Goal: Task Accomplishment & Management: Manage account settings

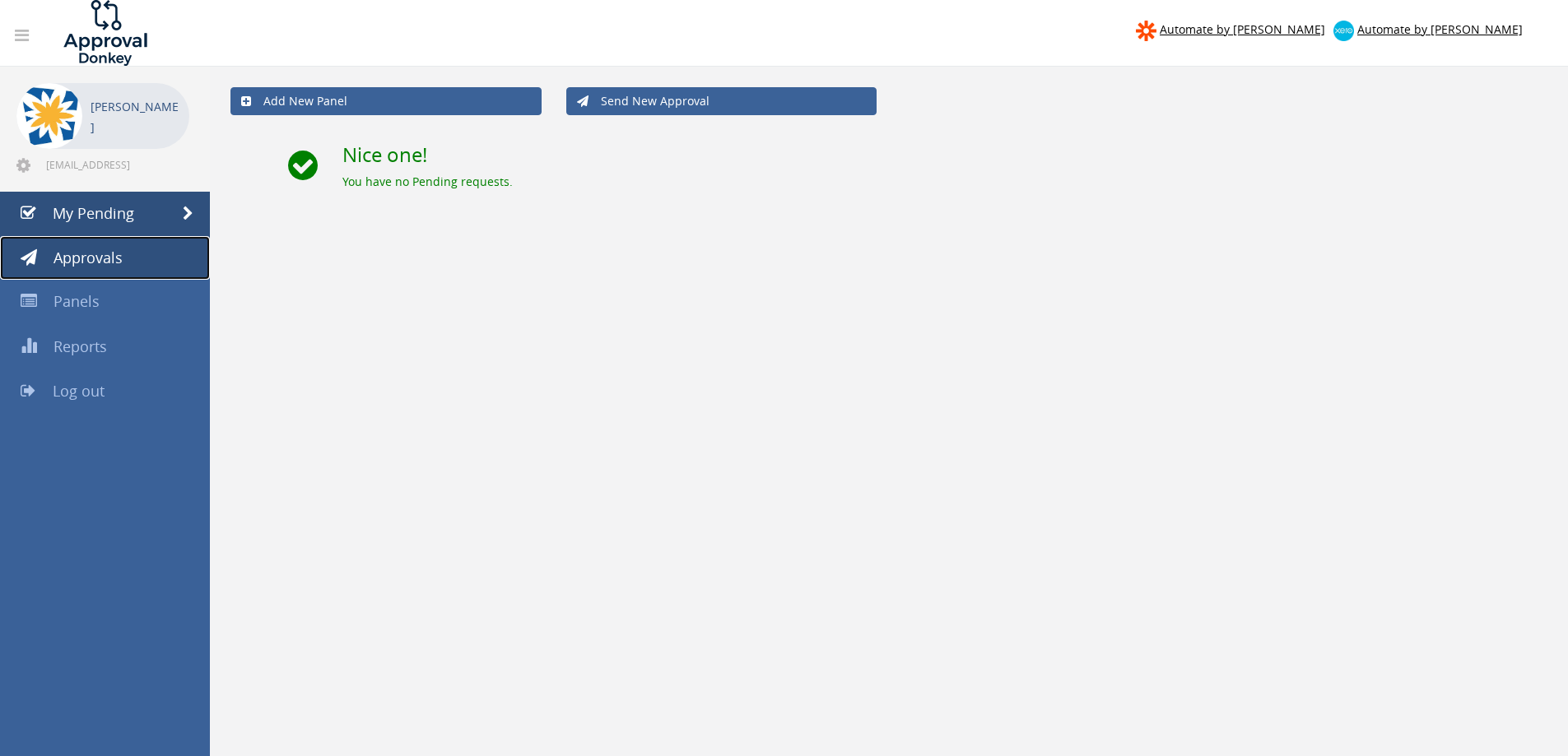
click at [120, 249] on span "Approvals" at bounding box center [88, 257] width 69 height 20
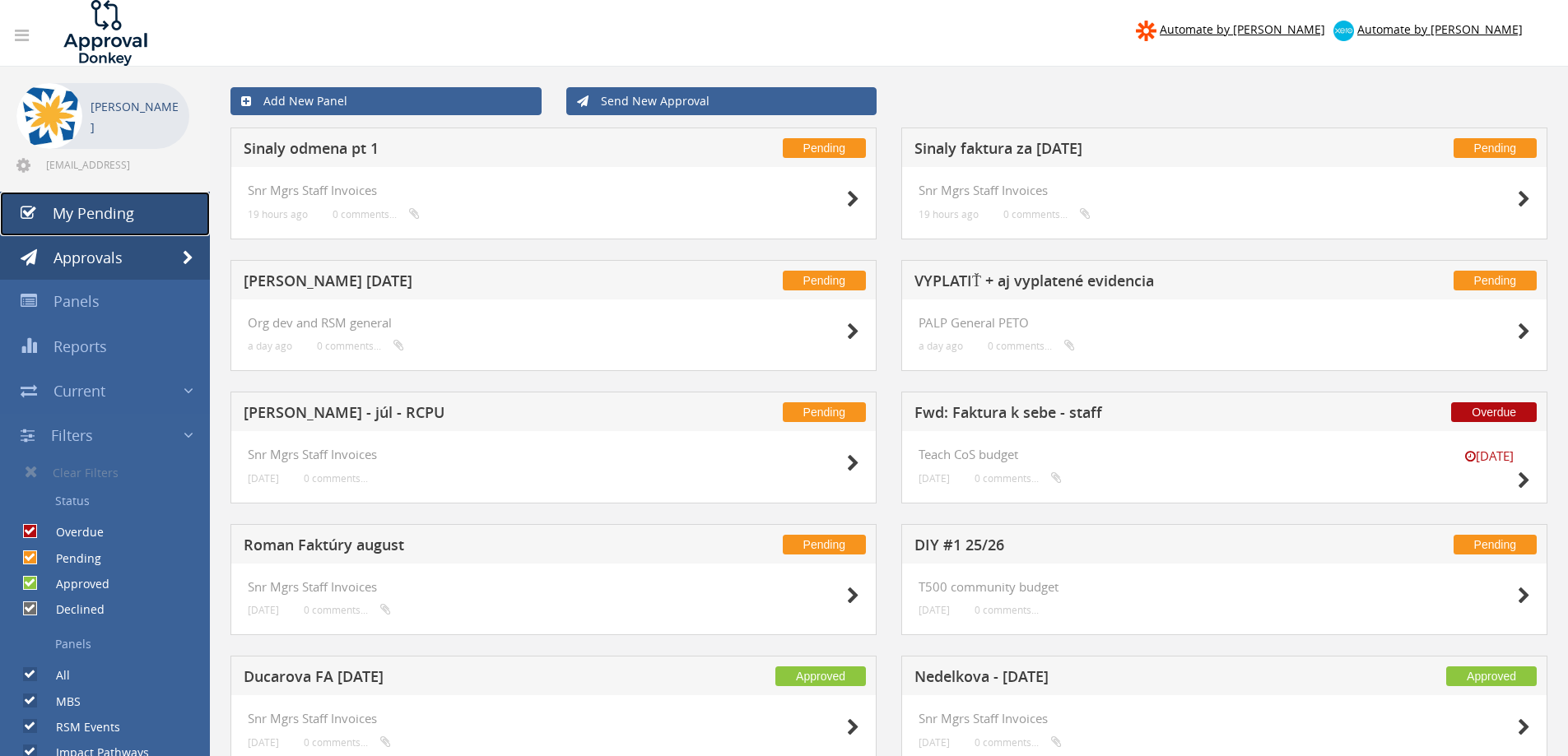
click at [124, 208] on span "My Pending" at bounding box center [93, 213] width 82 height 20
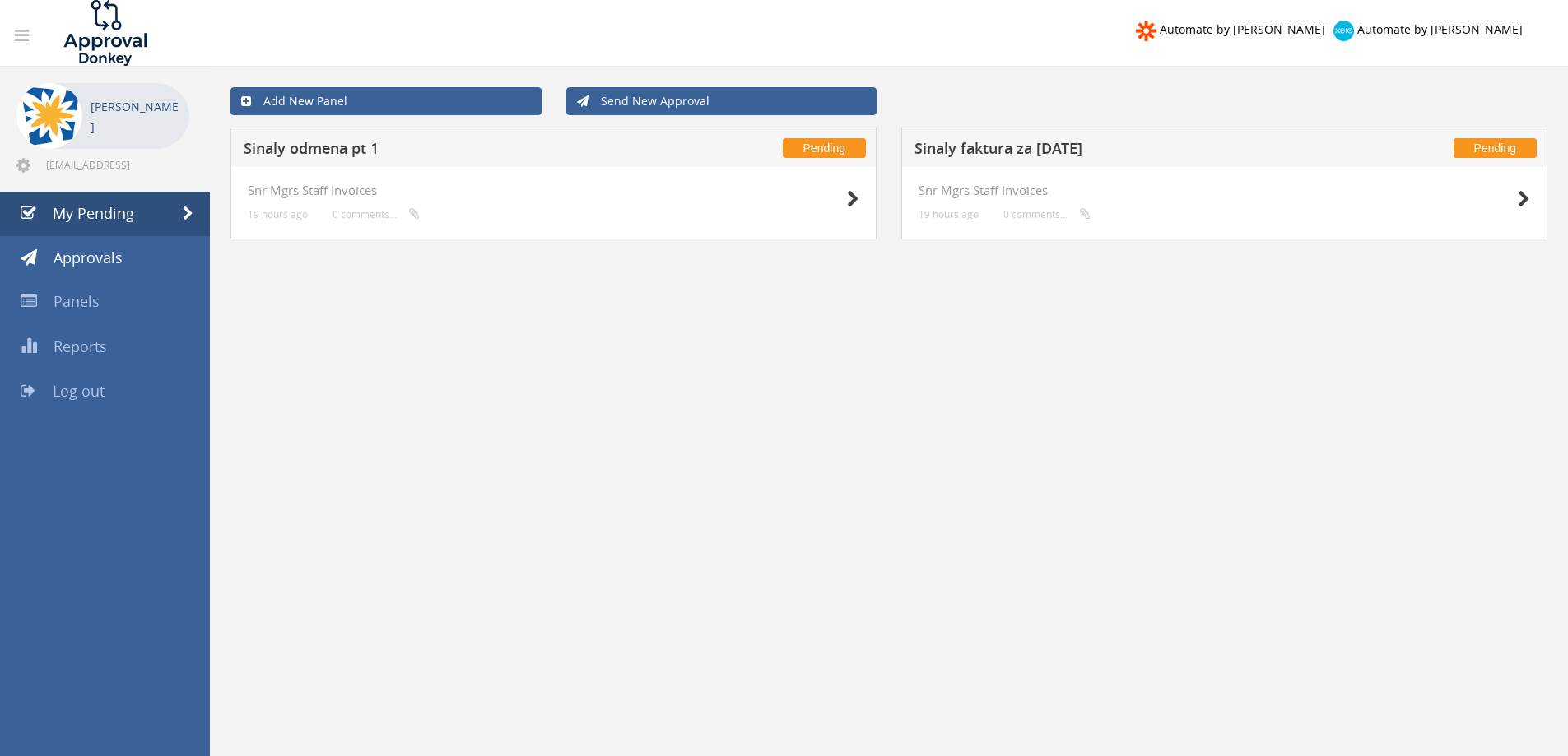
click at [330, 152] on h5 "Sinaly odmena pt 1" at bounding box center [461, 151] width 434 height 21
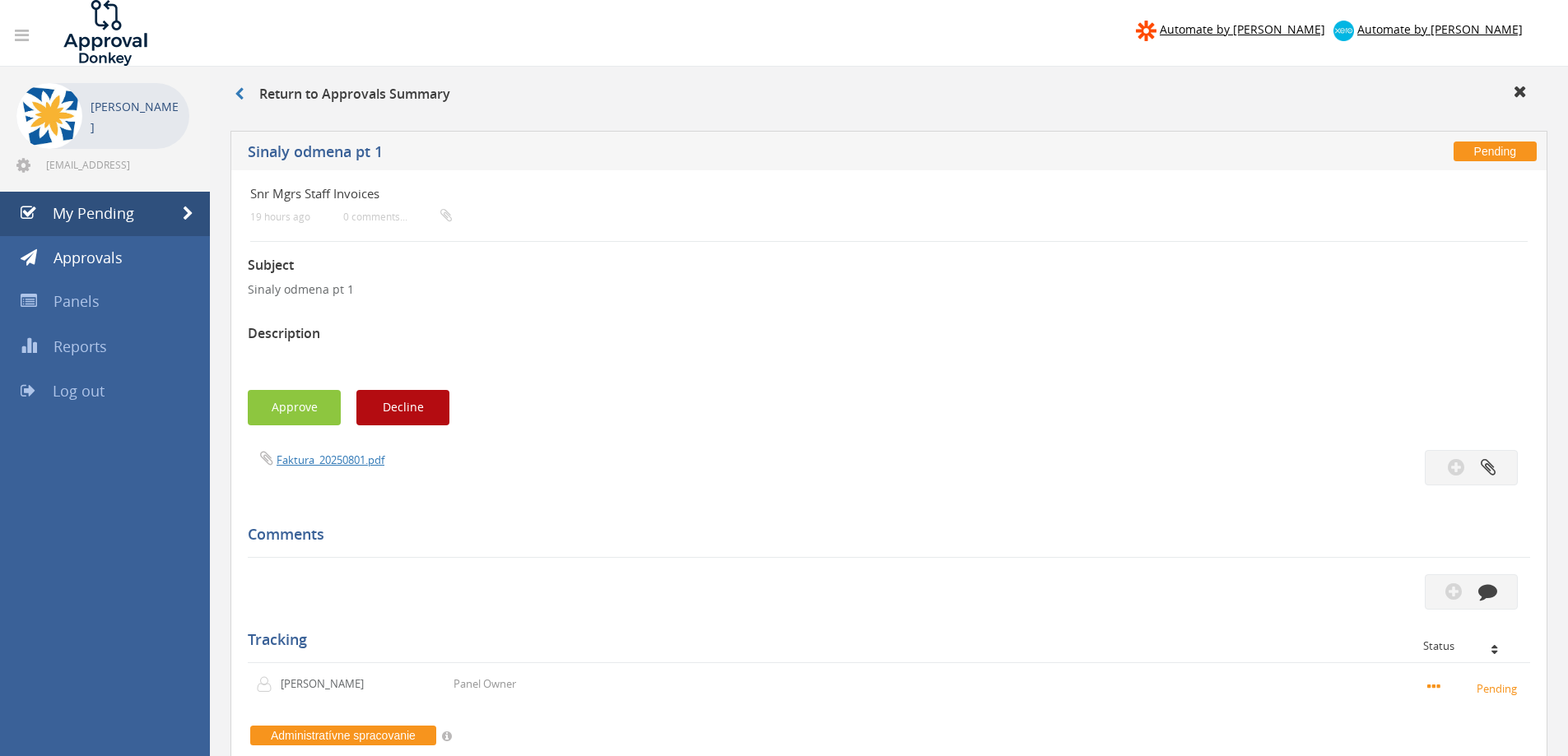
click at [229, 378] on div "Pending Sinaly odmena pt 1 Snr Mgrs Staff Invoices 19 hours ago 0 comments... S…" at bounding box center [889, 624] width 1334 height 1004
click at [99, 213] on span "My Pending" at bounding box center [93, 213] width 82 height 20
